Goal: Navigation & Orientation: Find specific page/section

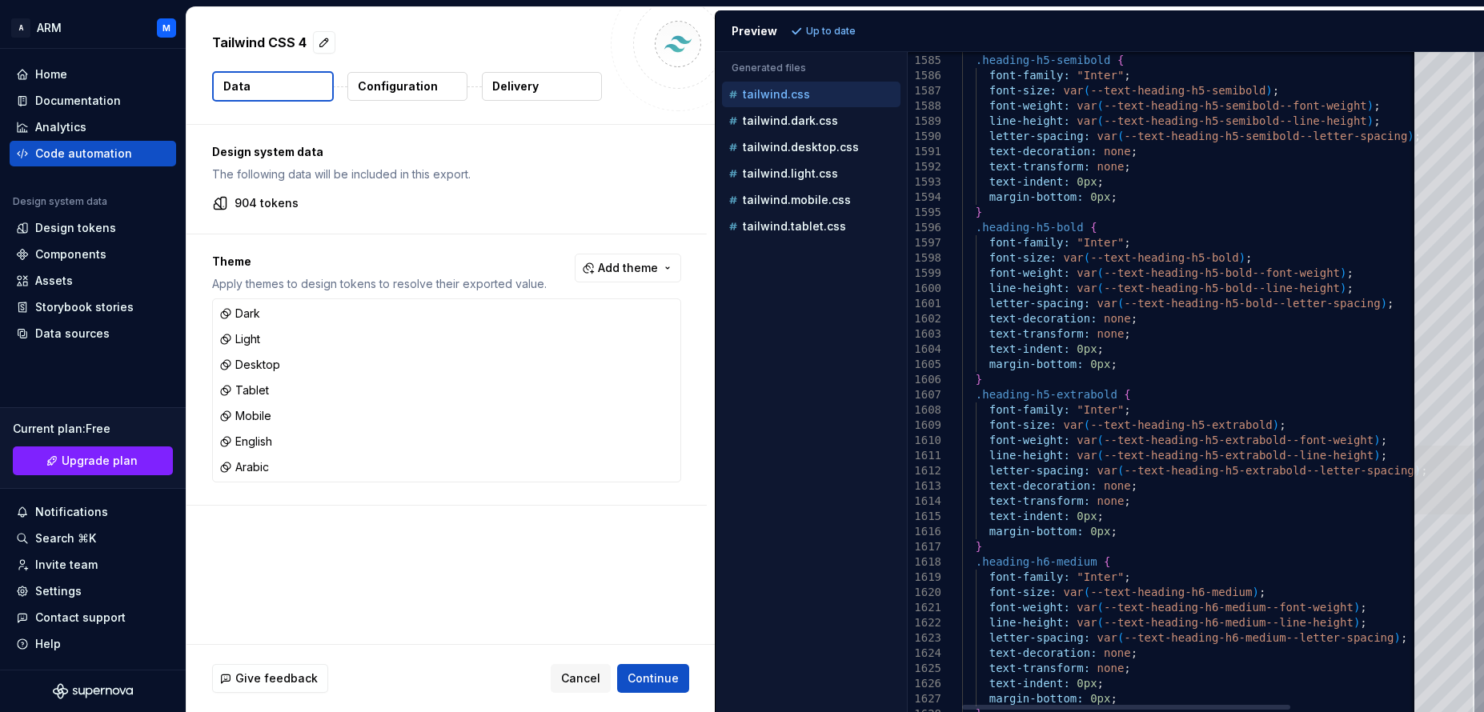
click at [1429, 475] on div at bounding box center [1444, 480] width 60 height 69
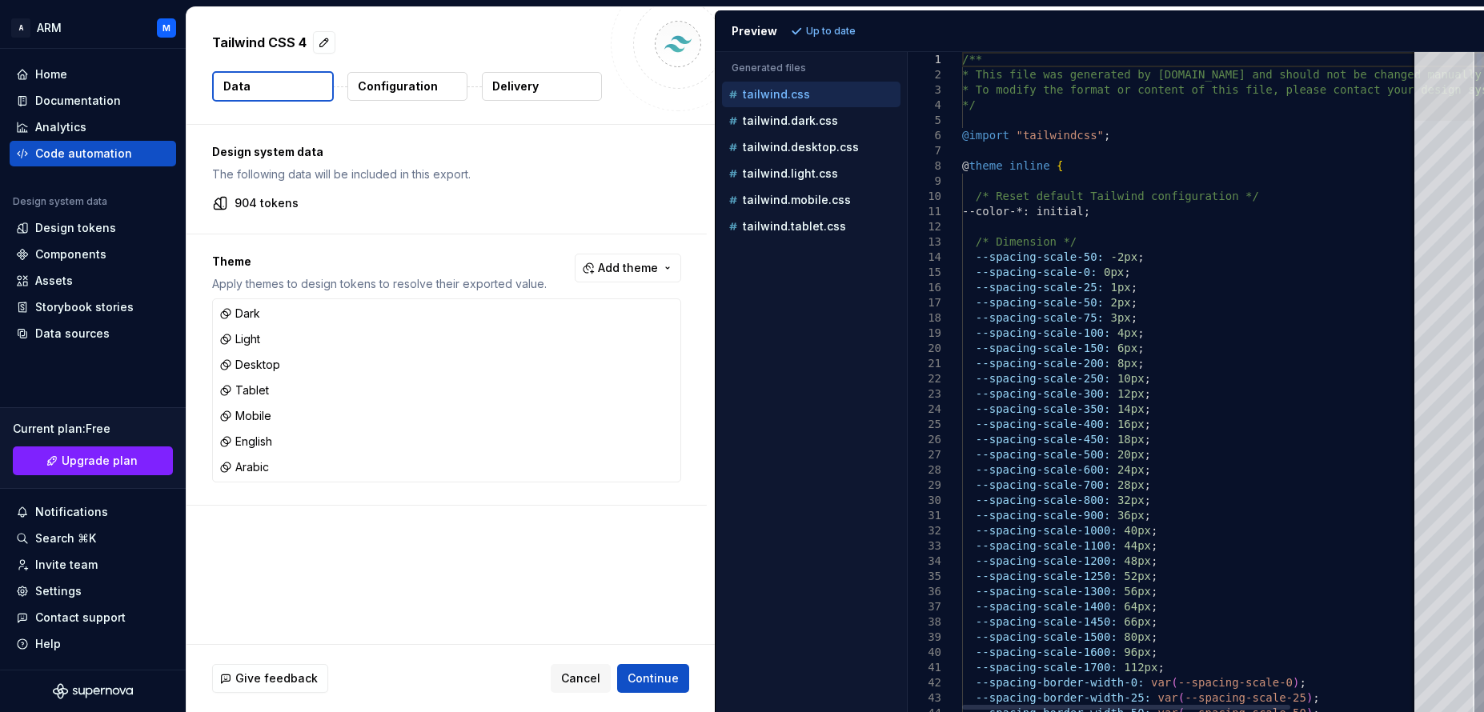
click at [1474, 52] on div at bounding box center [1444, 86] width 60 height 69
click at [55, 73] on div "Home" at bounding box center [51, 74] width 32 height 16
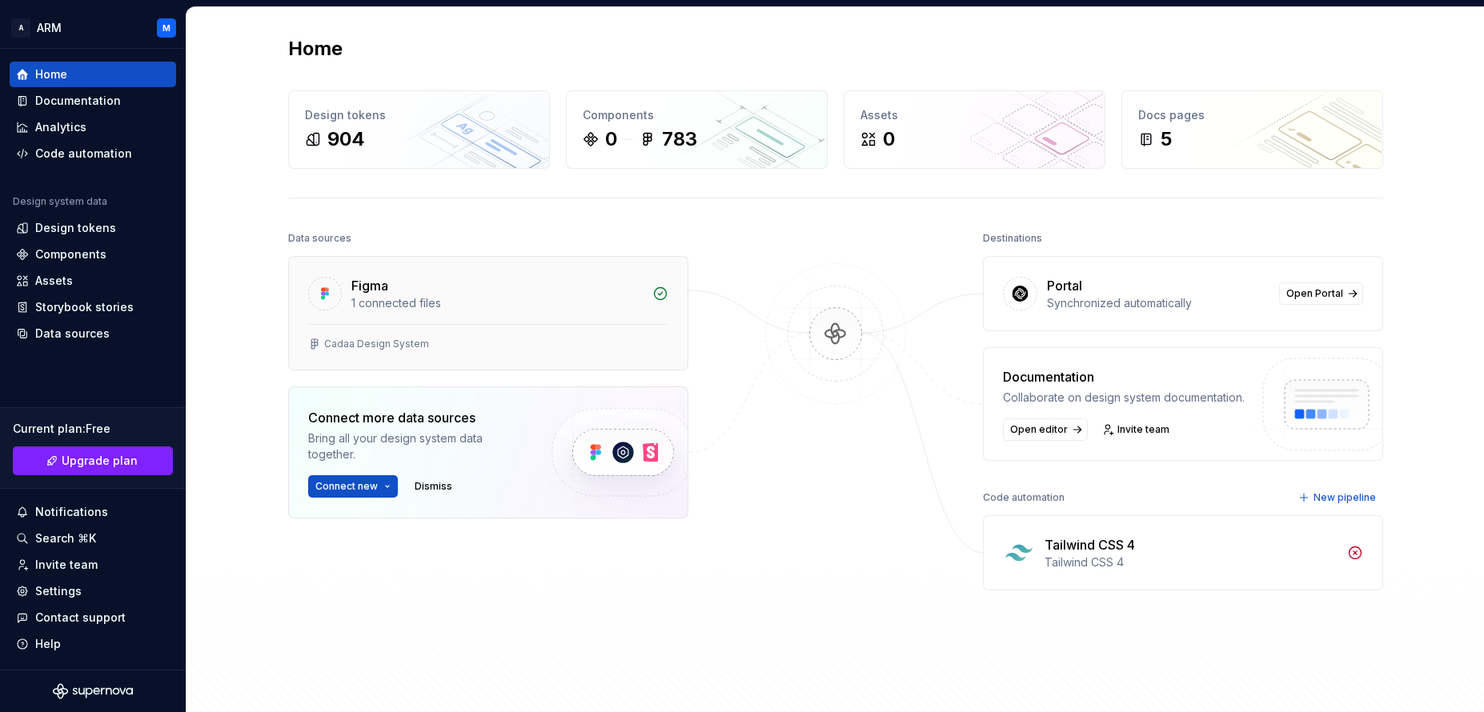
click at [410, 322] on div "Figma 1 connected files" at bounding box center [488, 290] width 398 height 67
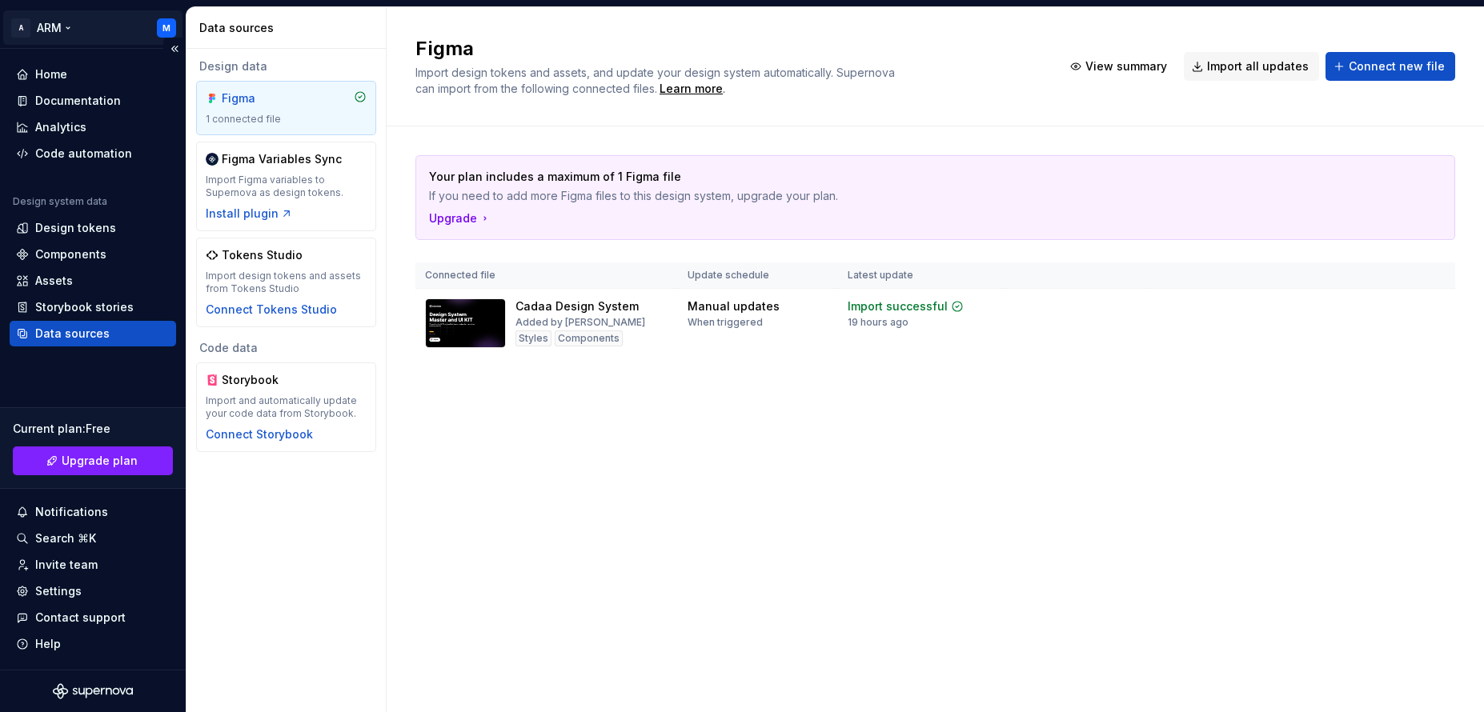
click at [166, 22] on html "A ARM M Home Documentation Analytics Code automation Design system data Design …" at bounding box center [742, 356] width 1484 height 712
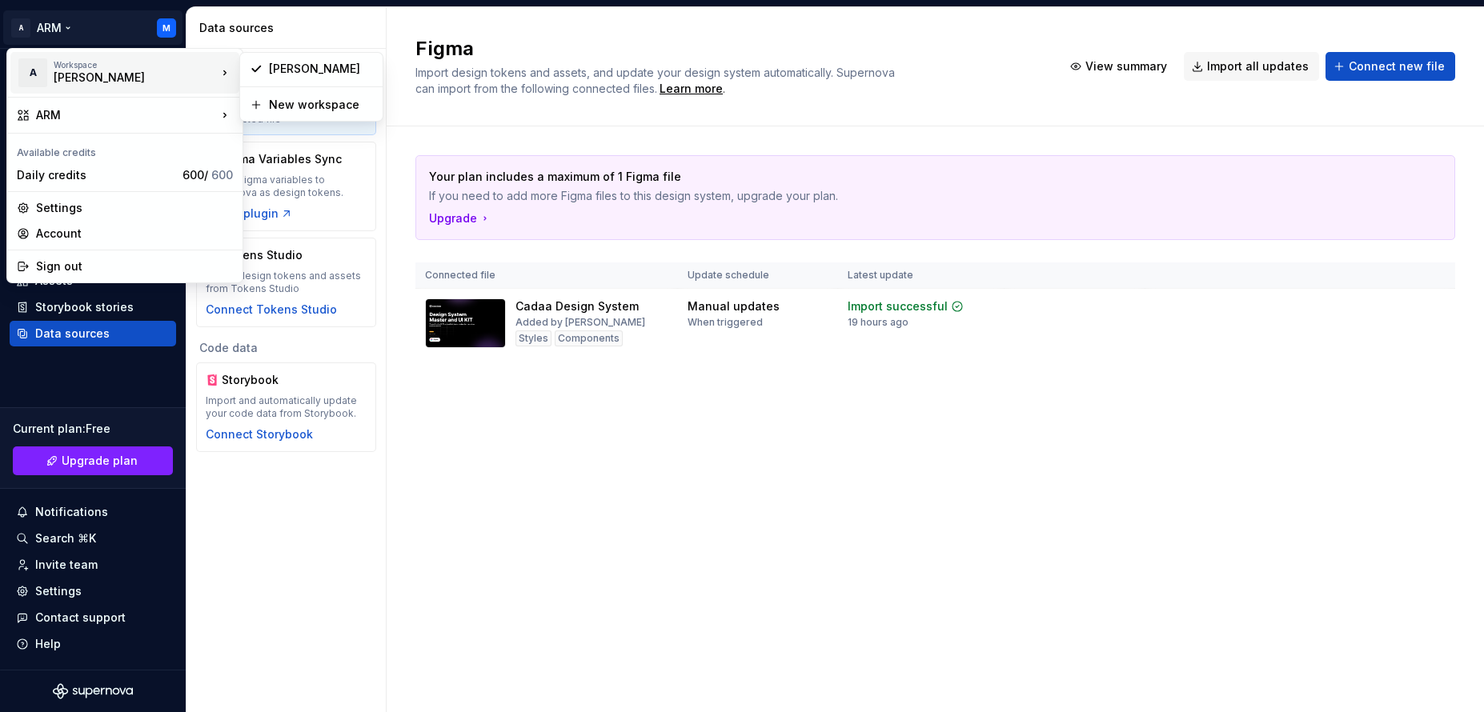
click at [165, 74] on div "[PERSON_NAME]" at bounding box center [122, 78] width 136 height 16
click at [188, 71] on div "[PERSON_NAME]" at bounding box center [122, 78] width 136 height 16
click at [129, 25] on html "A ARM M Home Documentation Analytics Code automation Design system data Design …" at bounding box center [742, 356] width 1484 height 712
